Goal: Transaction & Acquisition: Purchase product/service

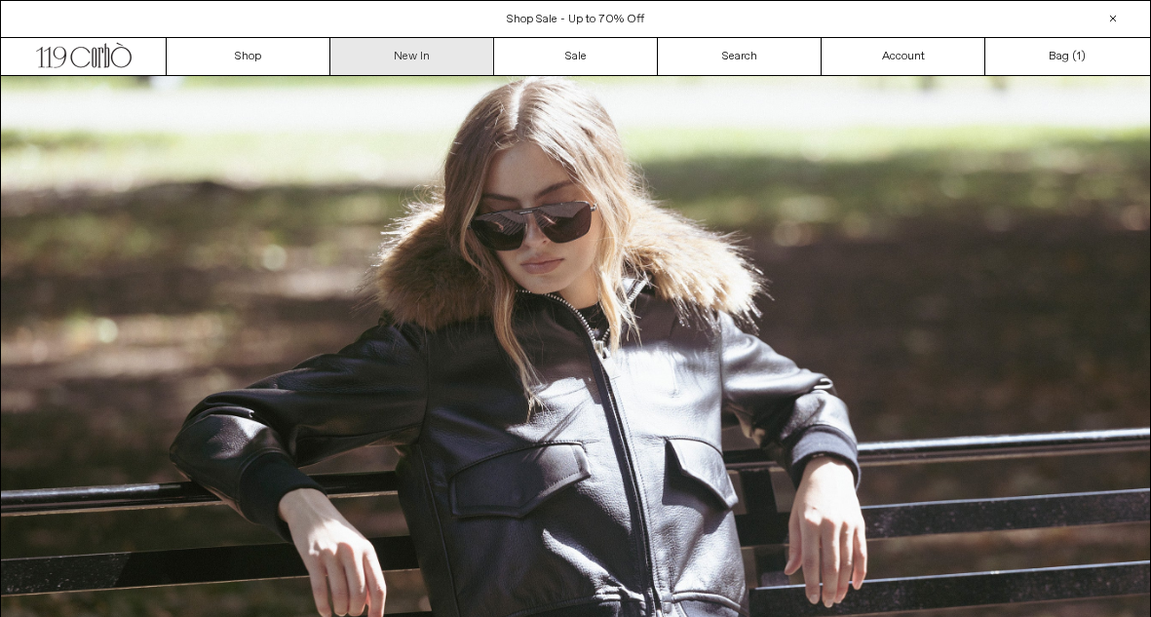
click at [431, 53] on link "New In" at bounding box center [412, 56] width 164 height 37
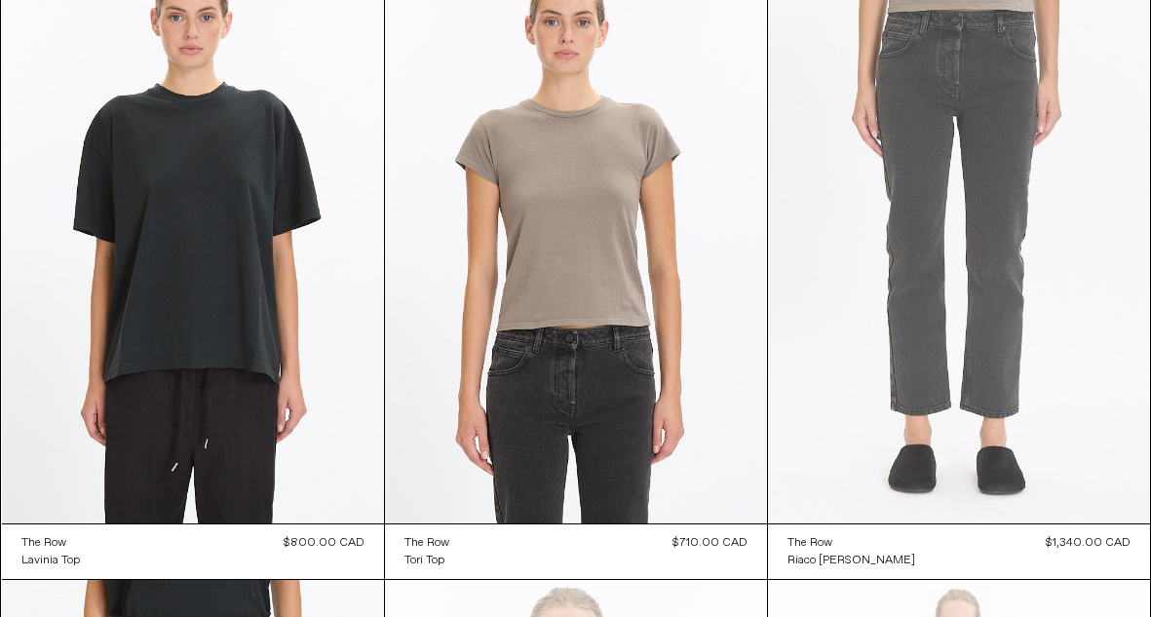
scroll to position [5868, 0]
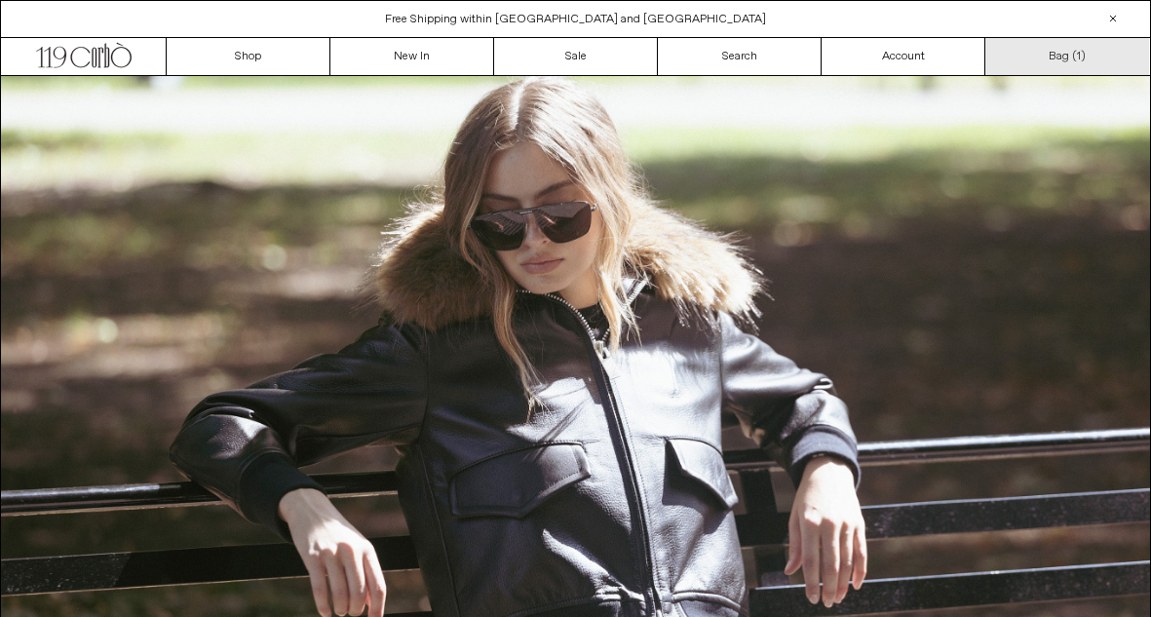
click at [1064, 64] on link "Bag ( 1 )" at bounding box center [1067, 56] width 164 height 37
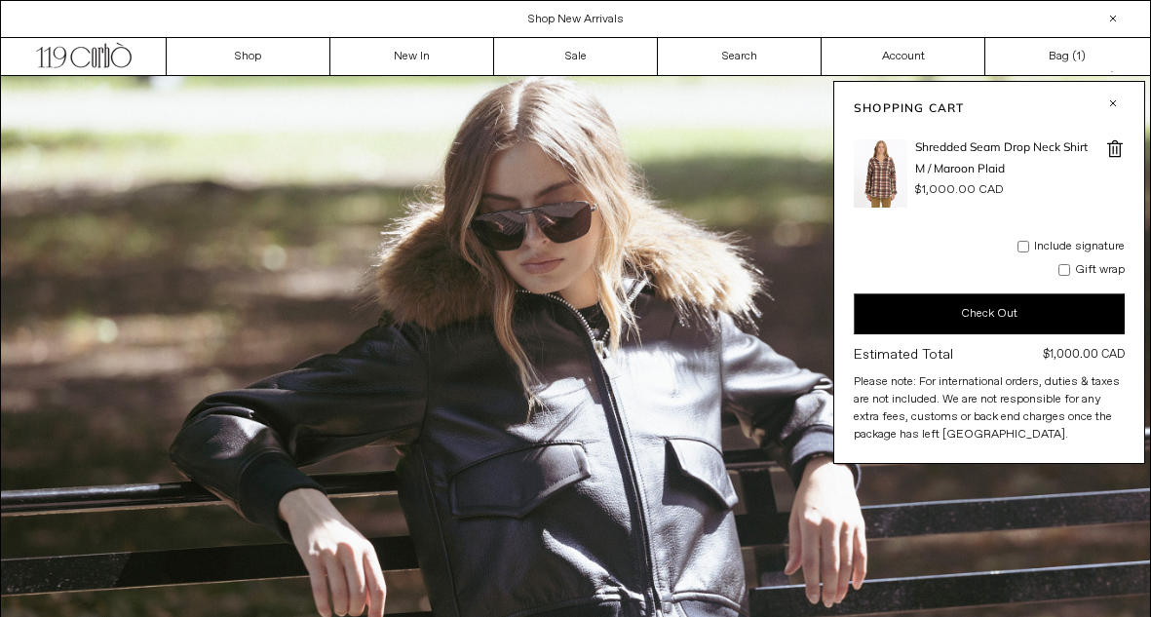
click at [1122, 147] on span at bounding box center [1114, 148] width 19 height 19
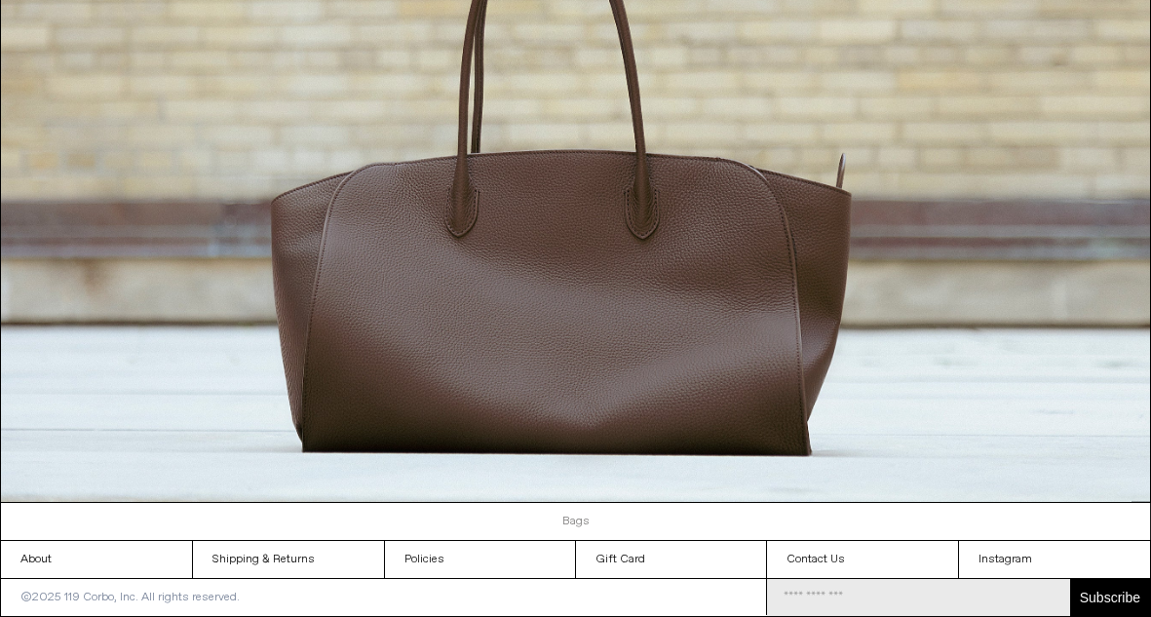
scroll to position [1665, 0]
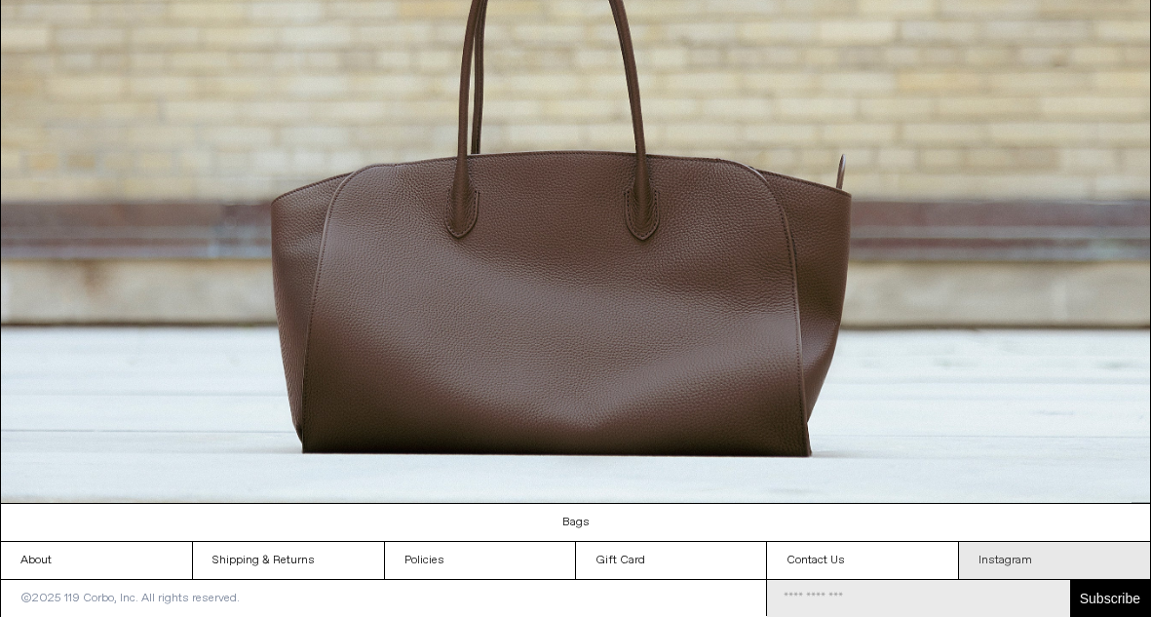
click at [1000, 562] on link "Instagram" at bounding box center [1054, 560] width 191 height 37
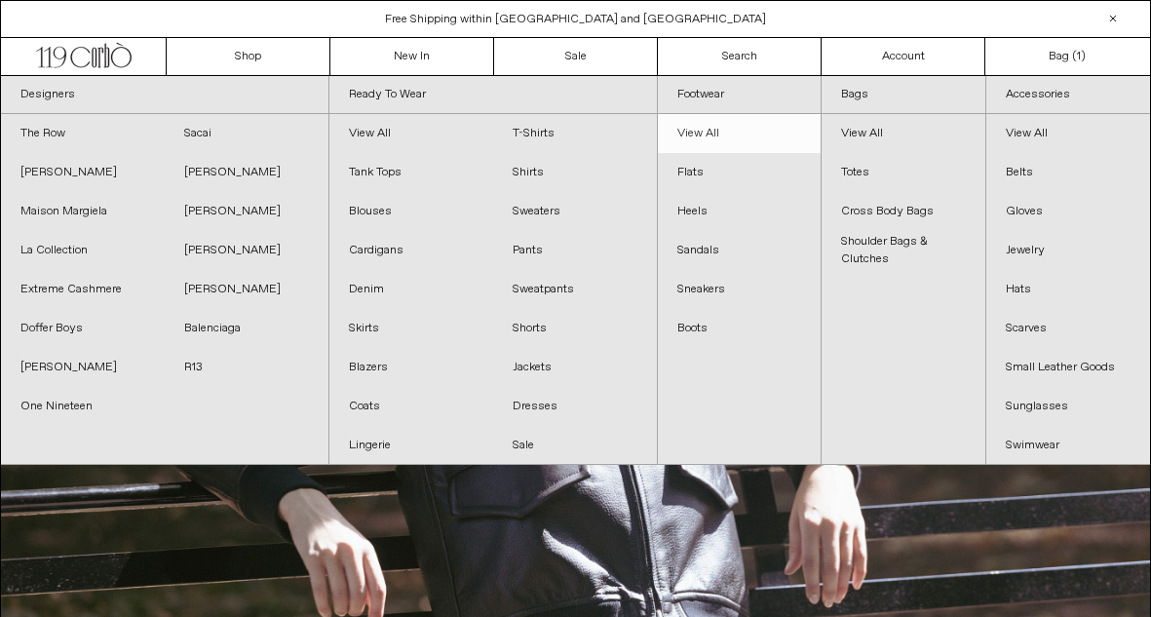
click at [707, 124] on link "View All" at bounding box center [740, 133] width 164 height 39
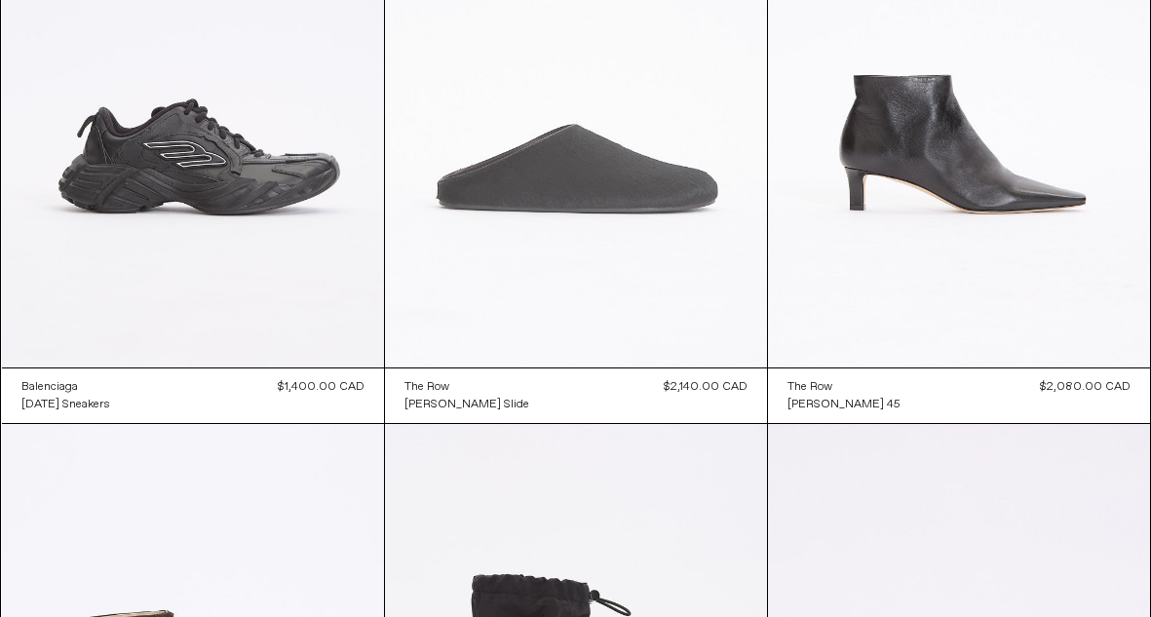
scroll to position [965, 0]
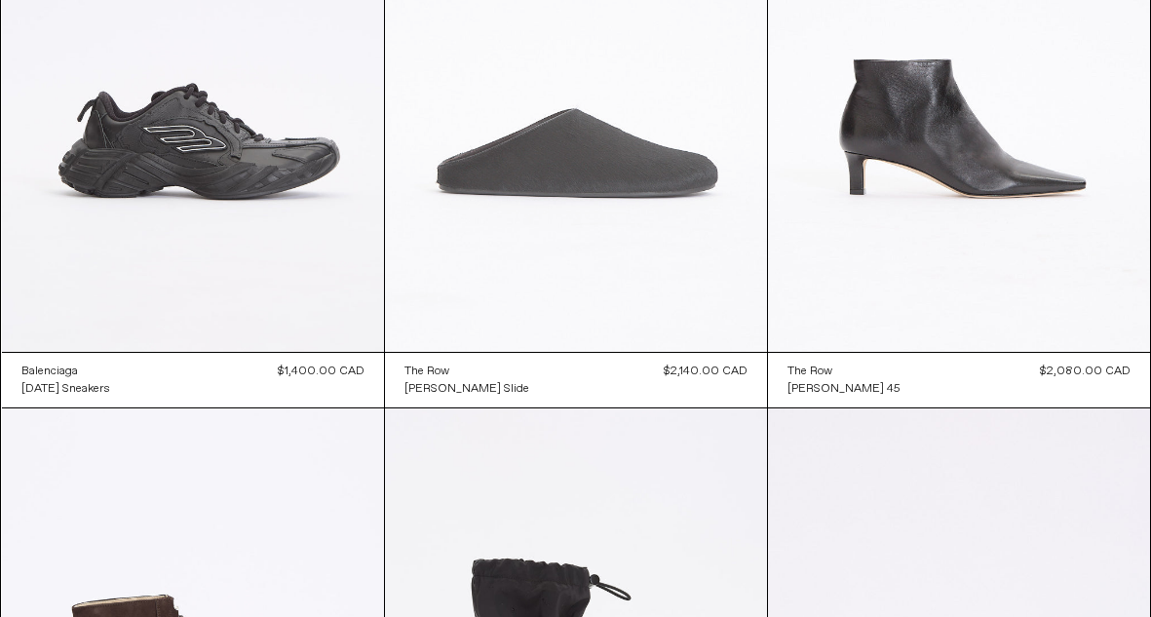
click at [594, 223] on at bounding box center [576, 65] width 382 height 573
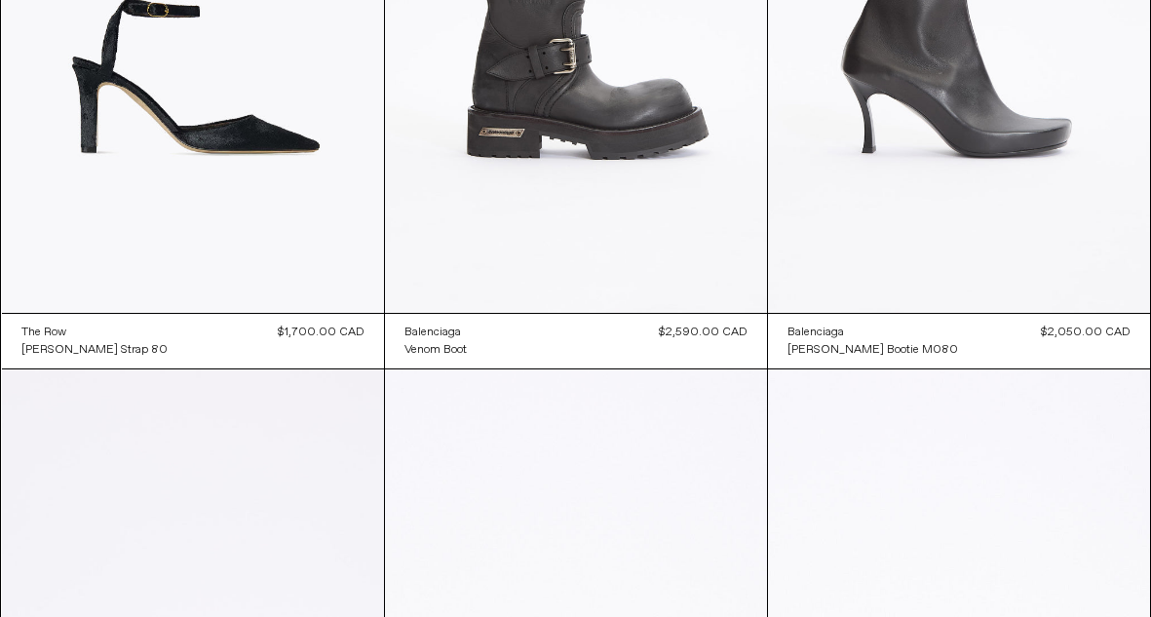
scroll to position [328, 0]
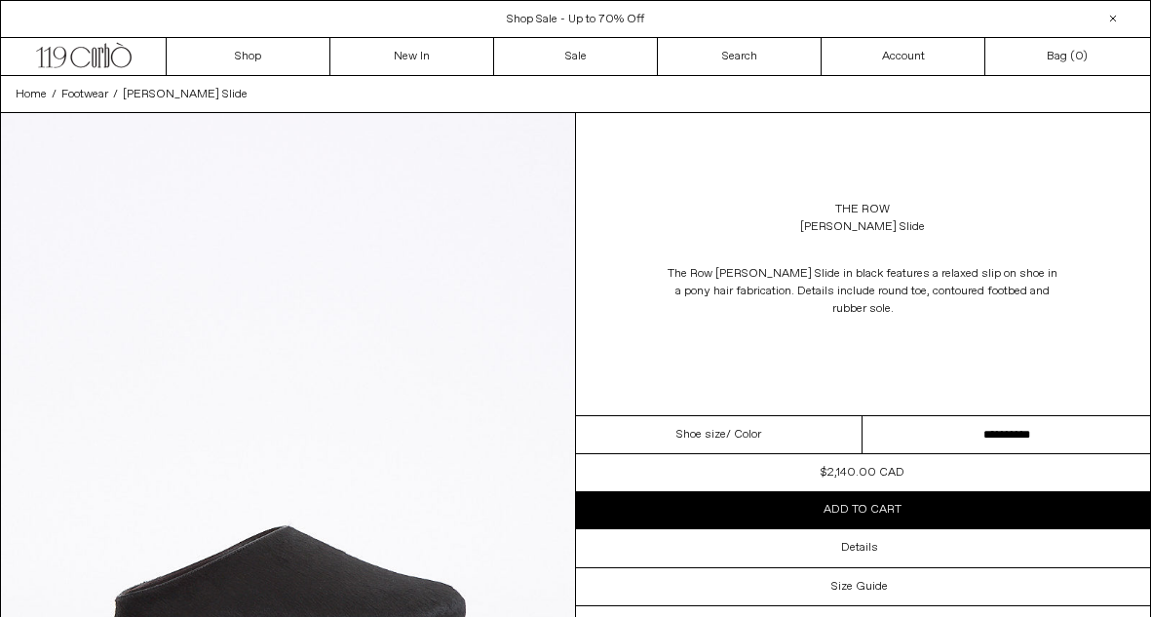
click at [879, 431] on select "**********" at bounding box center [1007, 435] width 288 height 38
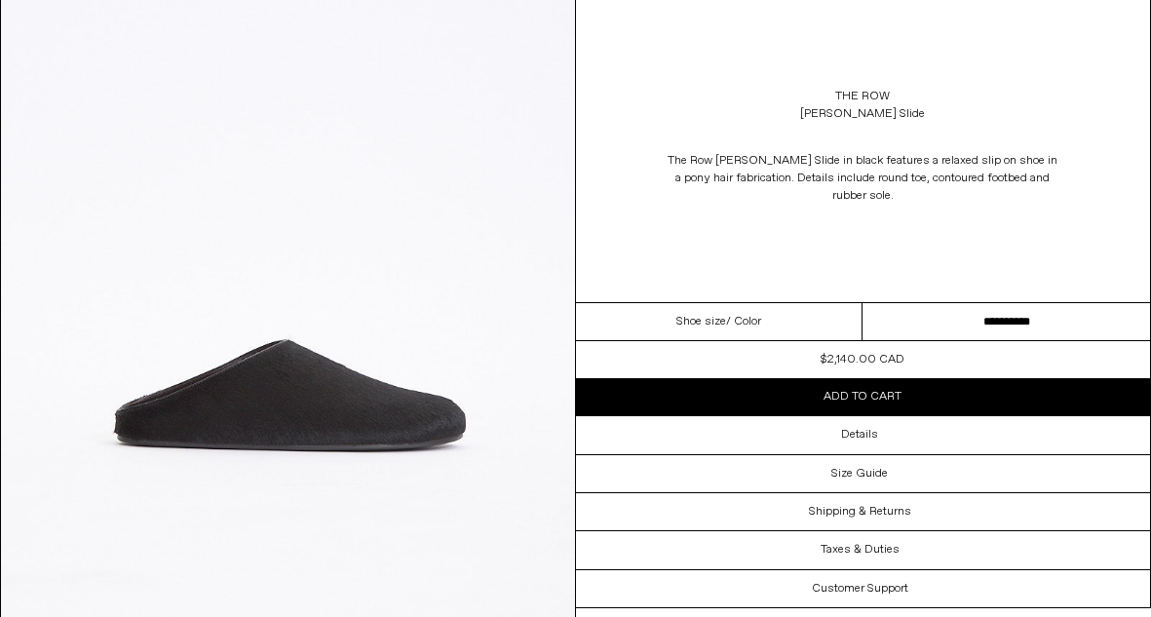
scroll to position [187, 0]
